Goal: Find specific page/section: Find specific page/section

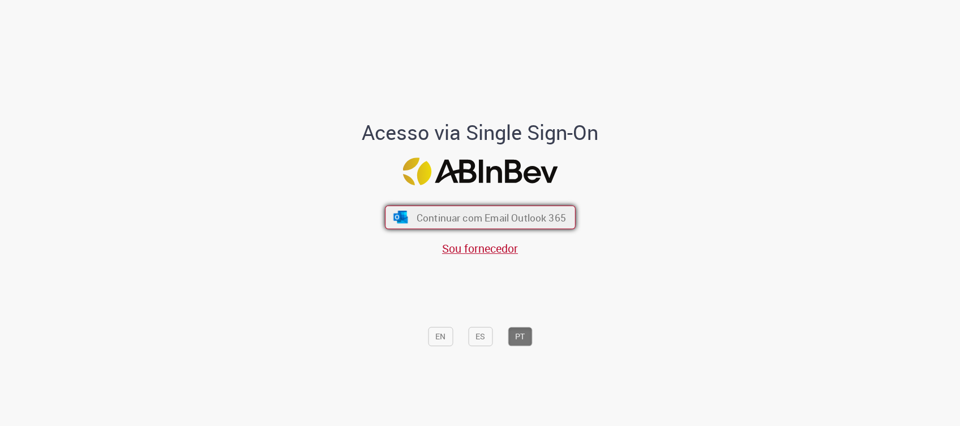
click at [521, 207] on button "Continuar com Email Outlook 365" at bounding box center [480, 217] width 191 height 24
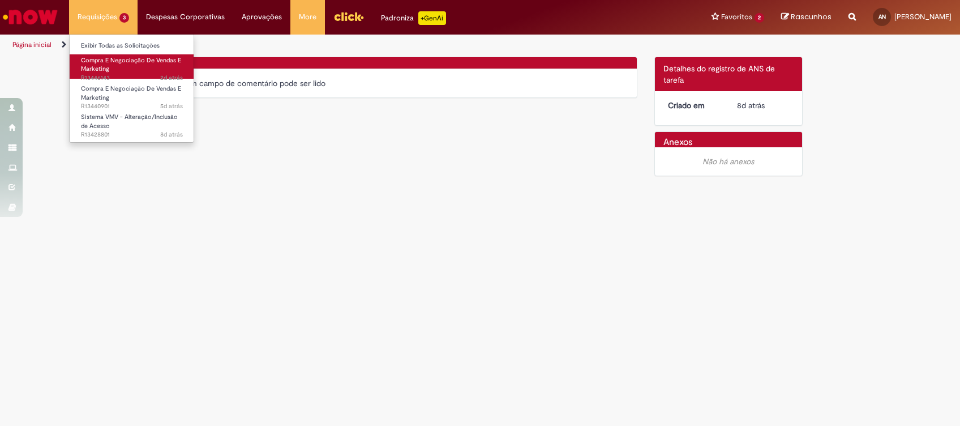
click at [126, 59] on span "Compra E Negociação De Vendas E Marketing" at bounding box center [131, 65] width 100 height 18
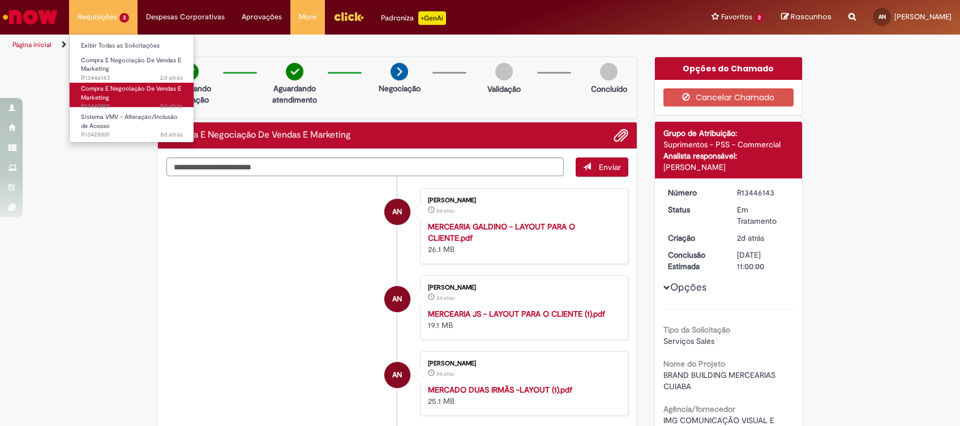
click at [115, 92] on span "Compra E Negociação De Vendas E Marketing" at bounding box center [131, 93] width 100 height 18
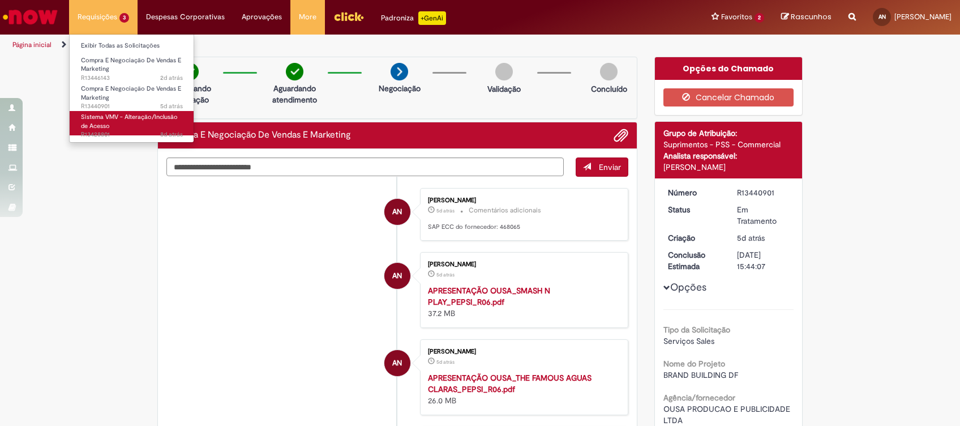
click at [126, 113] on span "Sistema VMV - Alteração/Inclusão de Acesso" at bounding box center [129, 122] width 97 height 18
